Goal: Transaction & Acquisition: Purchase product/service

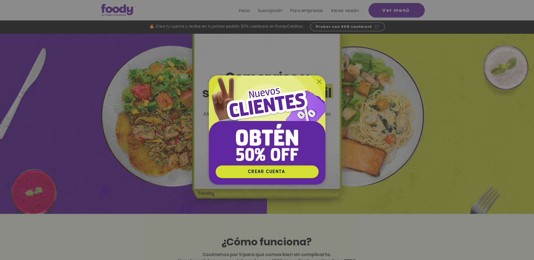
drag, startPoint x: 345, startPoint y: 17, endPoint x: 343, endPoint y: 11, distance: 6.0
click at [343, 11] on div "Nuevos suscriptores 50% off" at bounding box center [267, 130] width 534 height 260
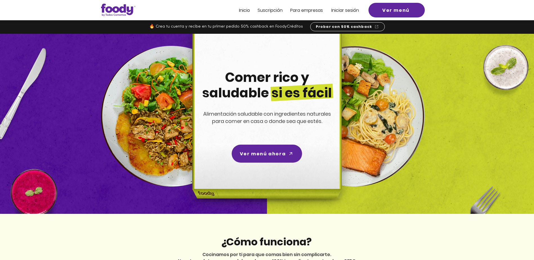
click at [344, 10] on span "Iniciar sesión" at bounding box center [345, 10] width 28 height 6
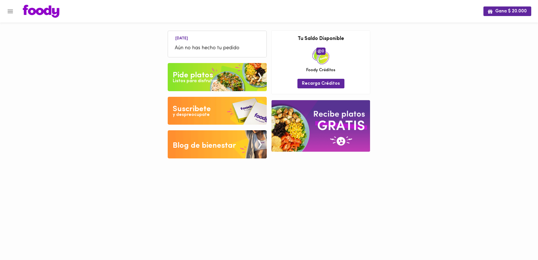
click at [221, 50] on span "Aún no has hecho tu pedido" at bounding box center [217, 48] width 85 height 8
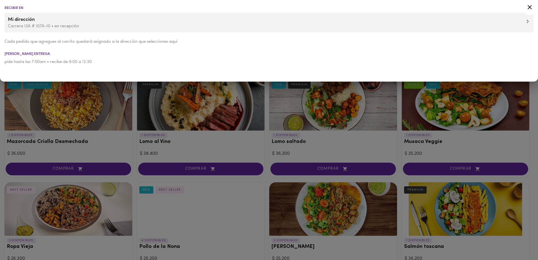
click at [89, 112] on div at bounding box center [269, 130] width 538 height 260
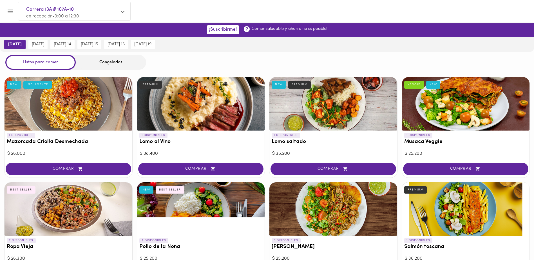
click at [104, 61] on div "Congelados" at bounding box center [111, 62] width 70 height 15
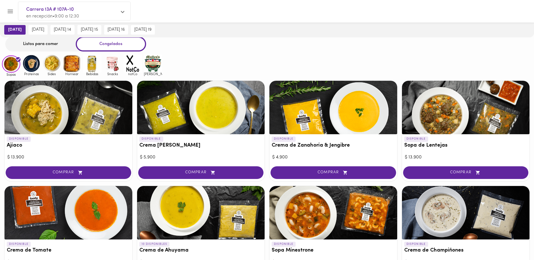
scroll to position [28, 0]
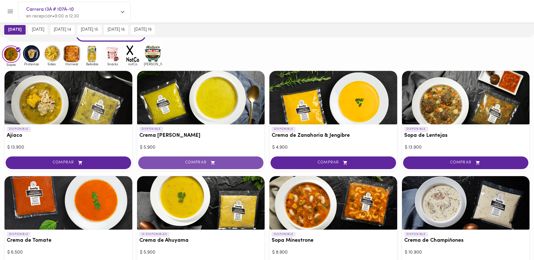
click at [214, 163] on icon "button" at bounding box center [212, 162] width 7 height 5
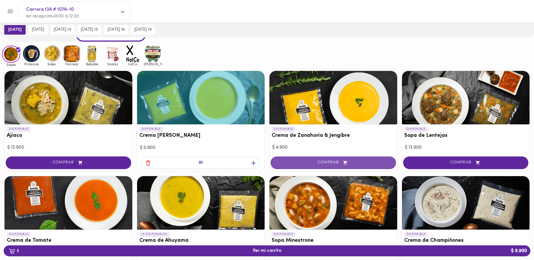
click at [329, 161] on span "COMPRAR" at bounding box center [332, 162] width 111 height 5
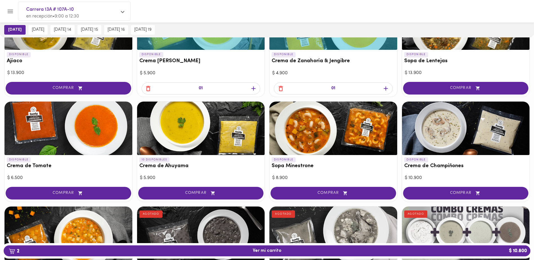
scroll to position [113, 0]
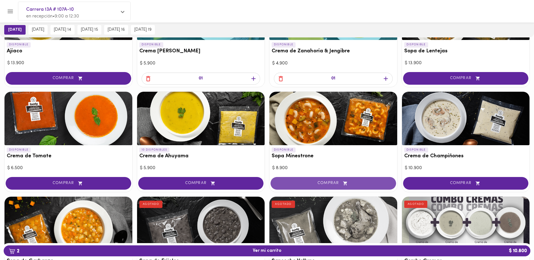
click at [307, 179] on button "COMPRAR" at bounding box center [332, 183] width 125 height 13
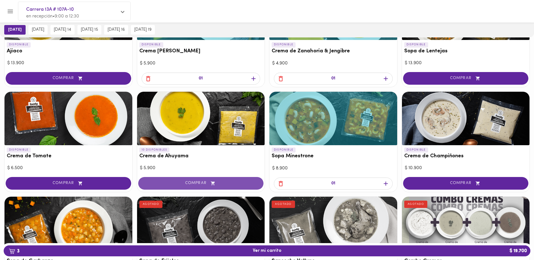
click at [187, 183] on span "COMPRAR" at bounding box center [200, 183] width 111 height 5
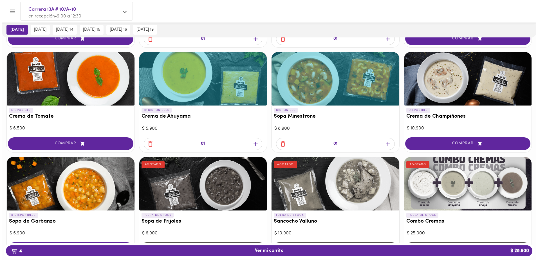
scroll to position [169, 0]
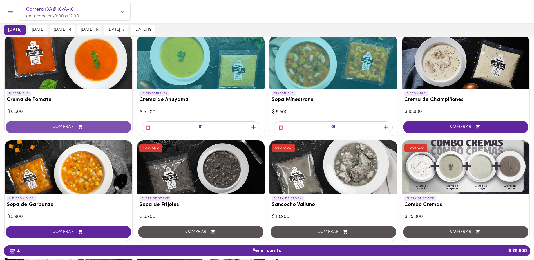
click at [60, 125] on span "COMPRAR" at bounding box center [68, 127] width 111 height 5
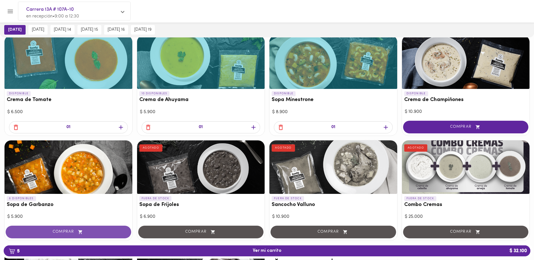
click at [73, 226] on button "COMPRAR" at bounding box center [68, 232] width 125 height 13
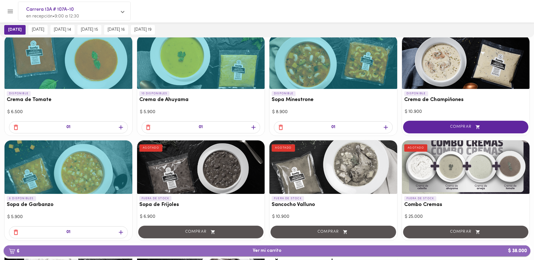
click at [264, 250] on span "6 Ver mi carrito $ 38.000" at bounding box center [267, 250] width 29 height 5
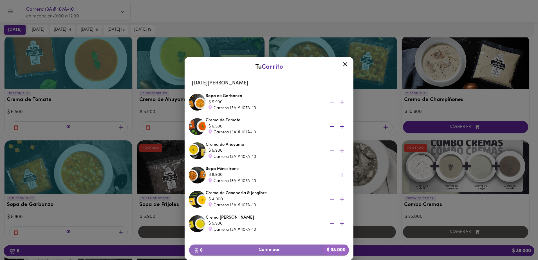
click at [271, 246] on button "6 Continuar $ 38.000" at bounding box center [269, 249] width 160 height 11
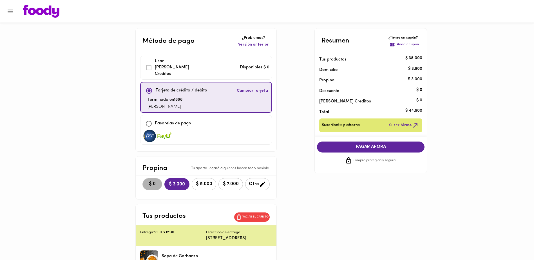
click at [150, 178] on button "$ 0" at bounding box center [152, 184] width 20 height 12
click at [147, 118] on input "checkbox" at bounding box center [149, 124] width 12 height 12
checkbox input "true"
checkbox input "false"
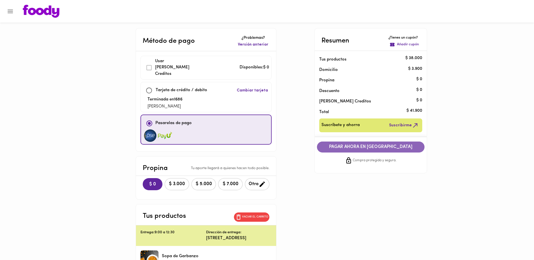
click at [358, 147] on span "PAGAR AHORA EN PASARELA" at bounding box center [370, 146] width 96 height 5
